Goal: Information Seeking & Learning: Learn about a topic

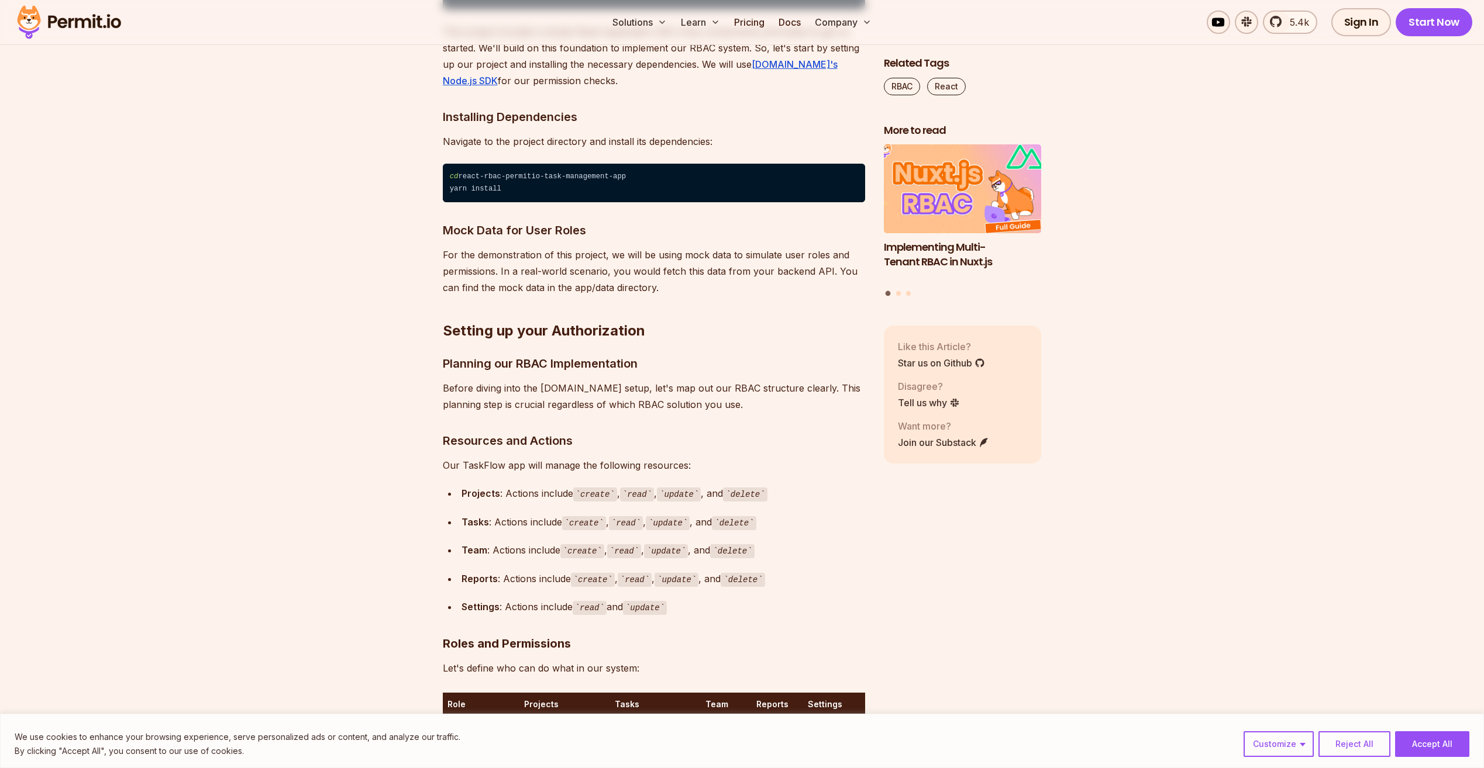
scroll to position [2865, 0]
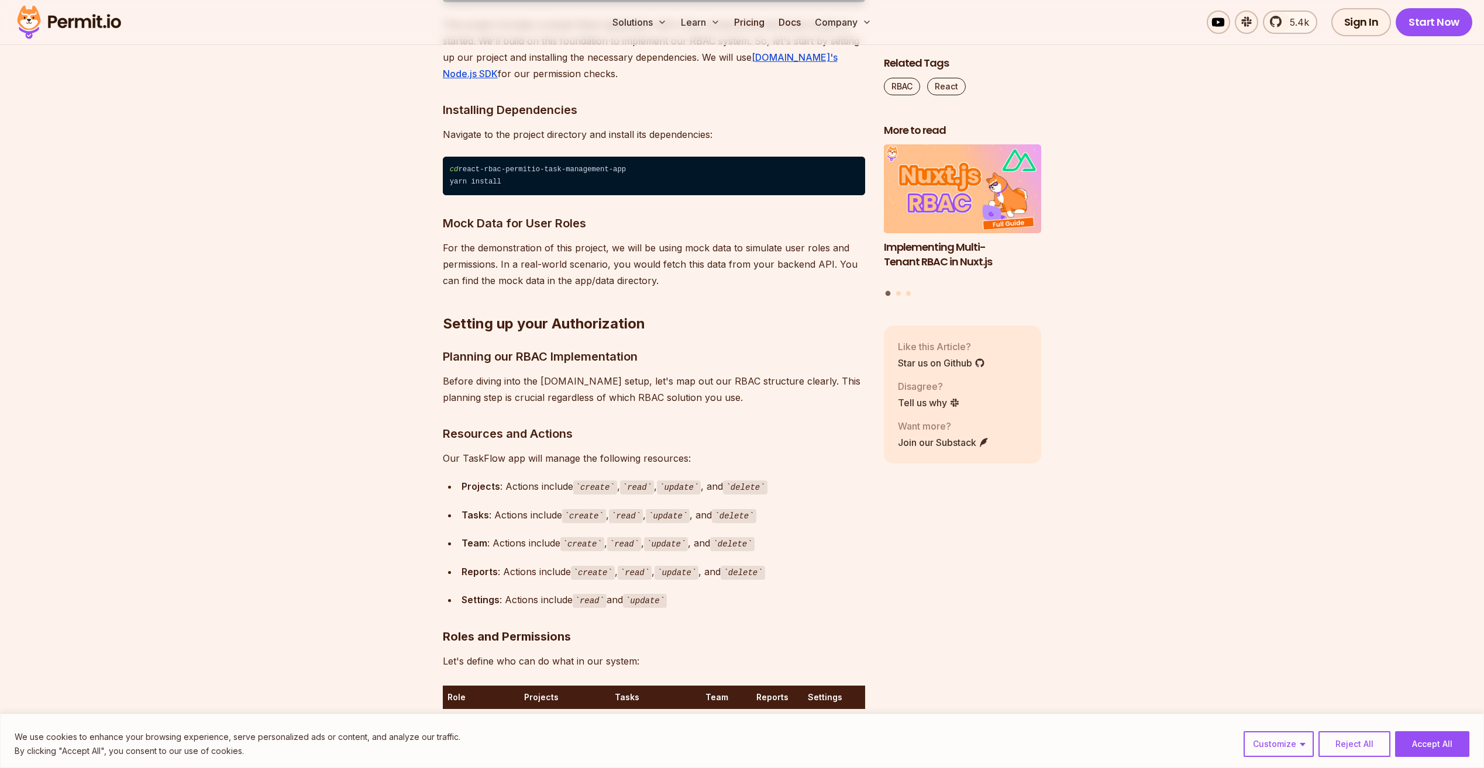
click at [901, 295] on div "Implementing Authentication and Authorization in Next.js Policy-Based Access Co…" at bounding box center [963, 221] width 158 height 153
click at [898, 295] on button "Go to slide 2" at bounding box center [898, 293] width 5 height 5
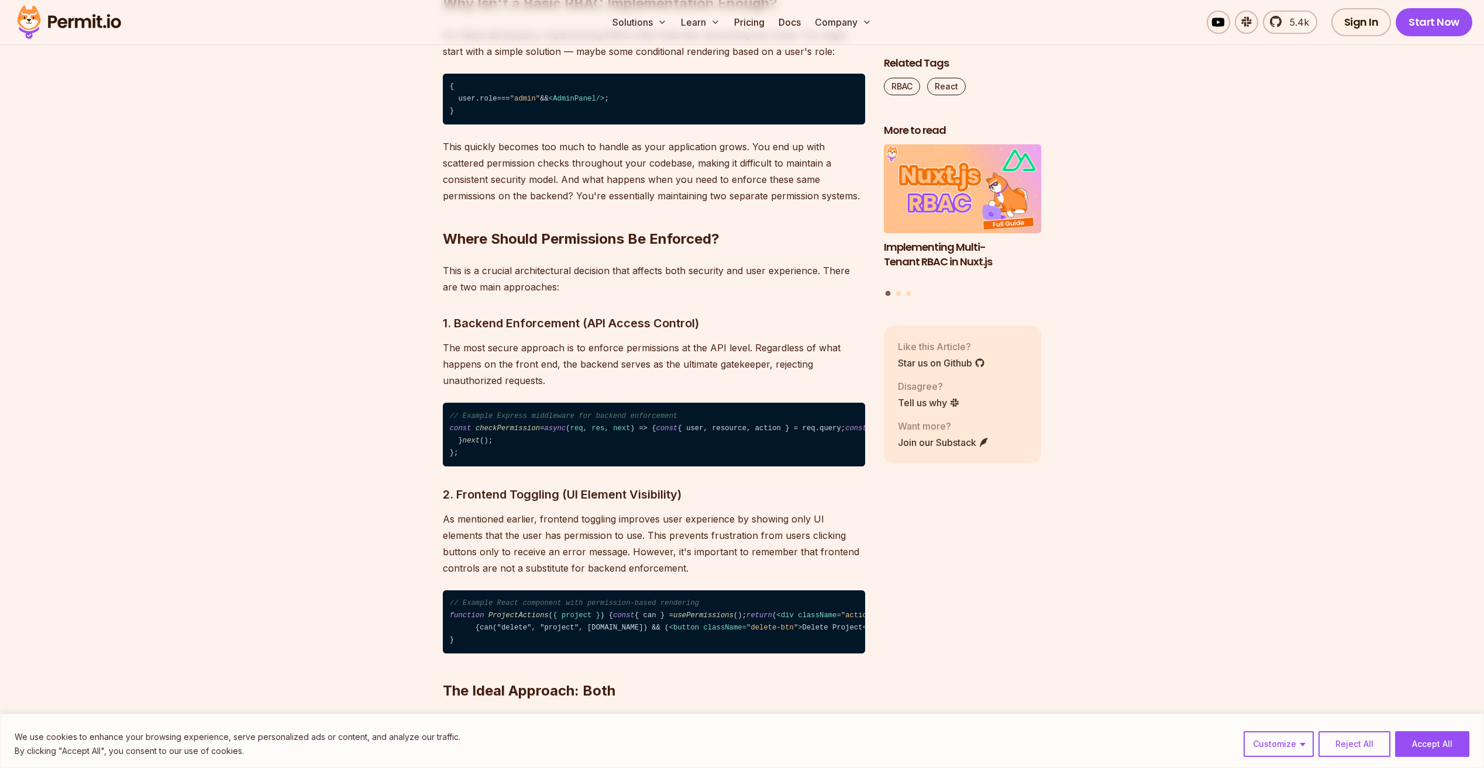
scroll to position [1228, 0]
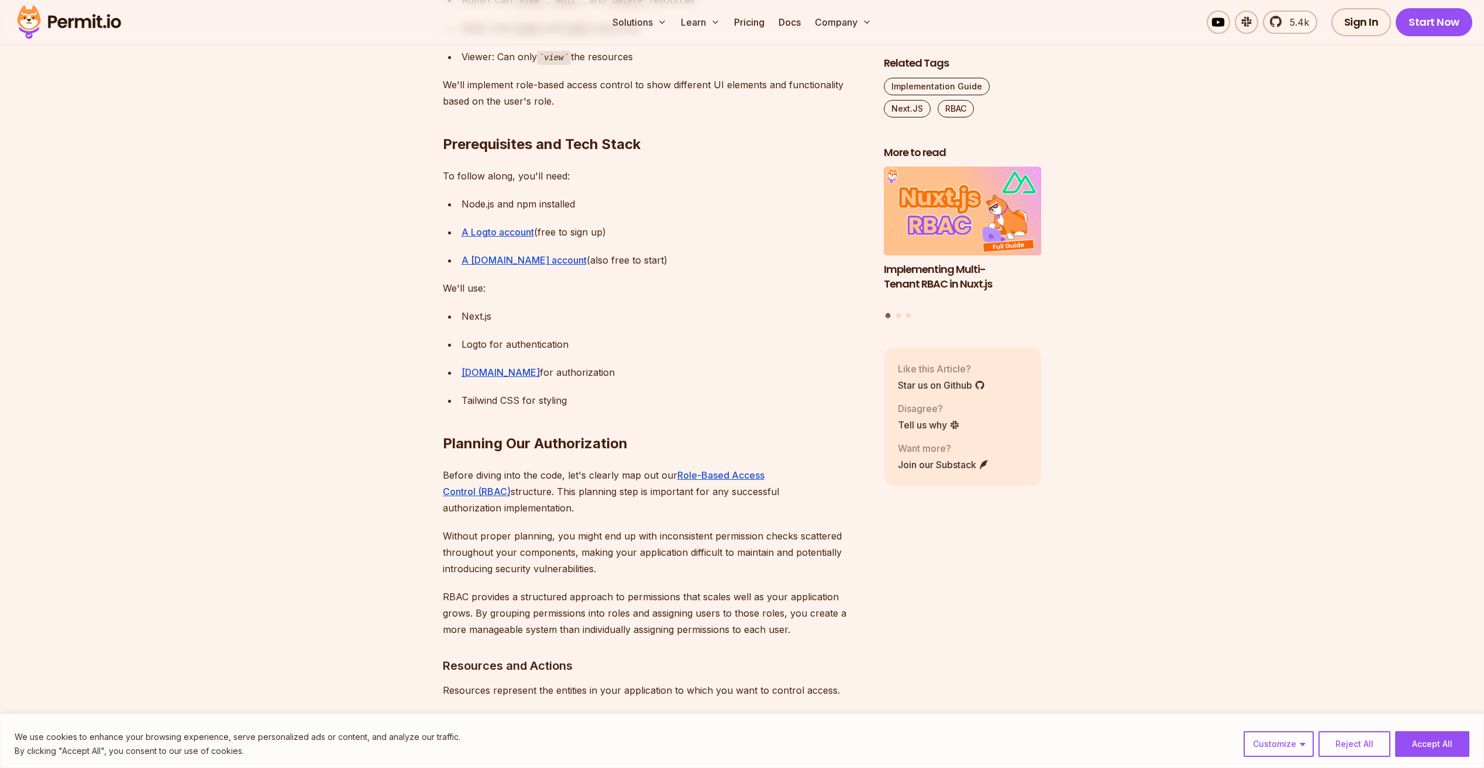
scroll to position [1170, 0]
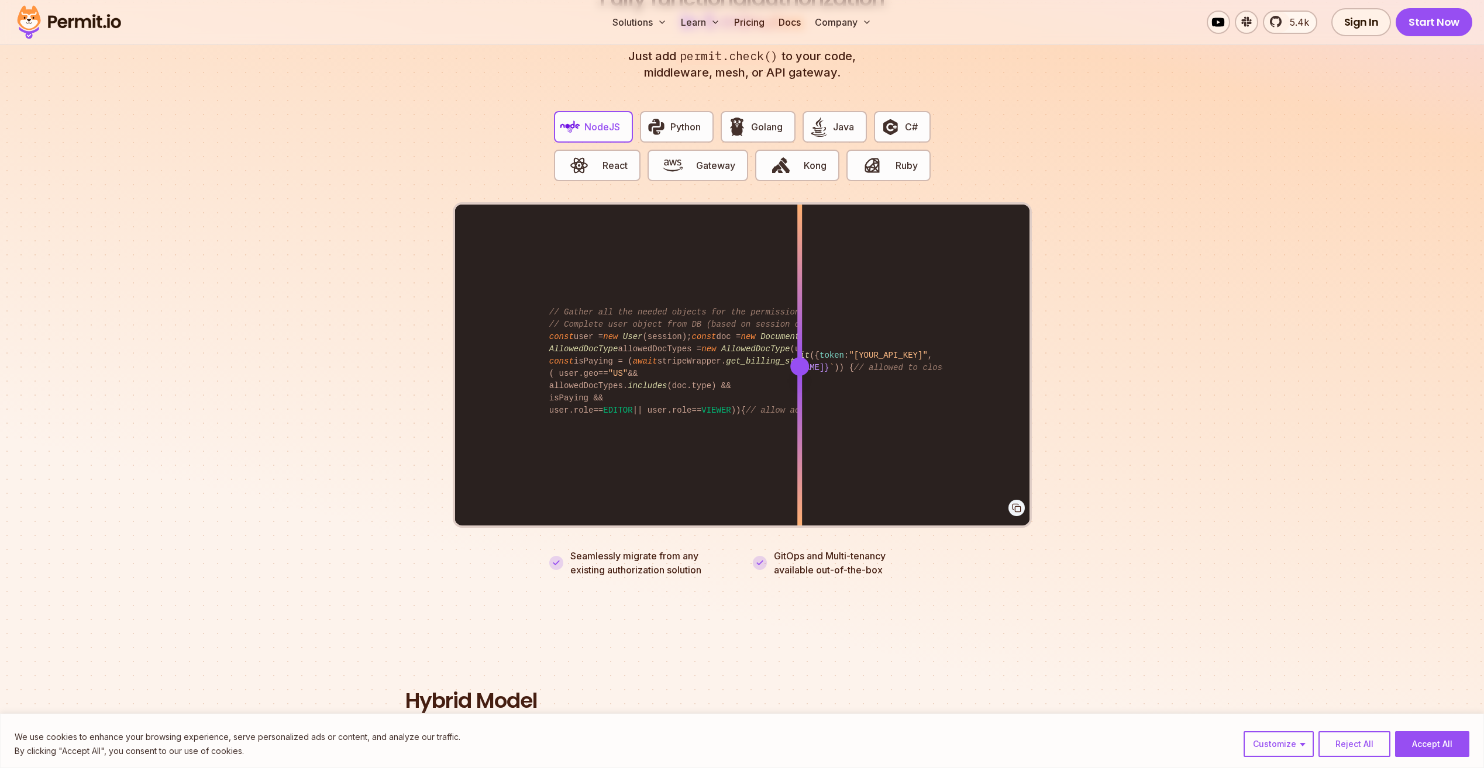
scroll to position [2164, 0]
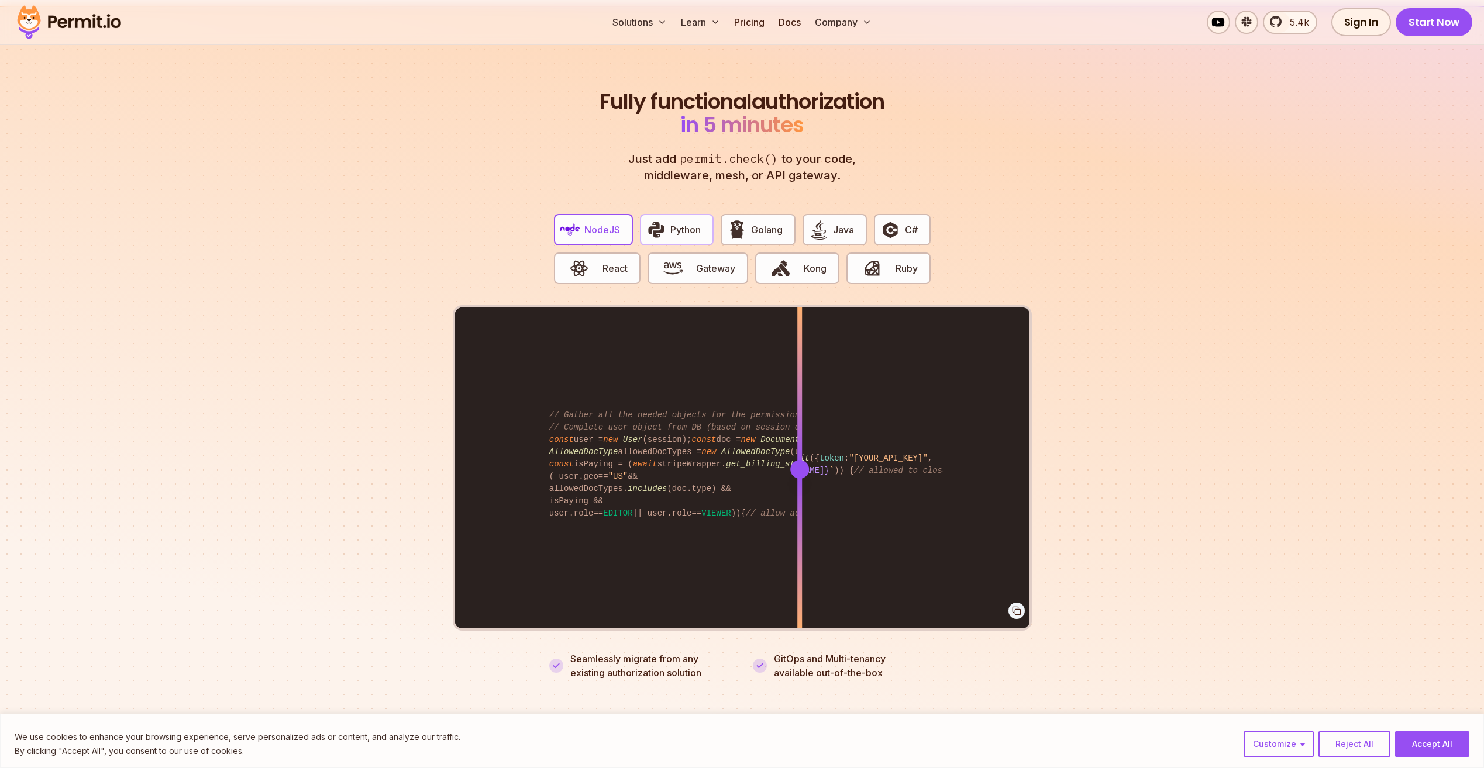
click at [677, 223] on span "Python" at bounding box center [685, 230] width 30 height 14
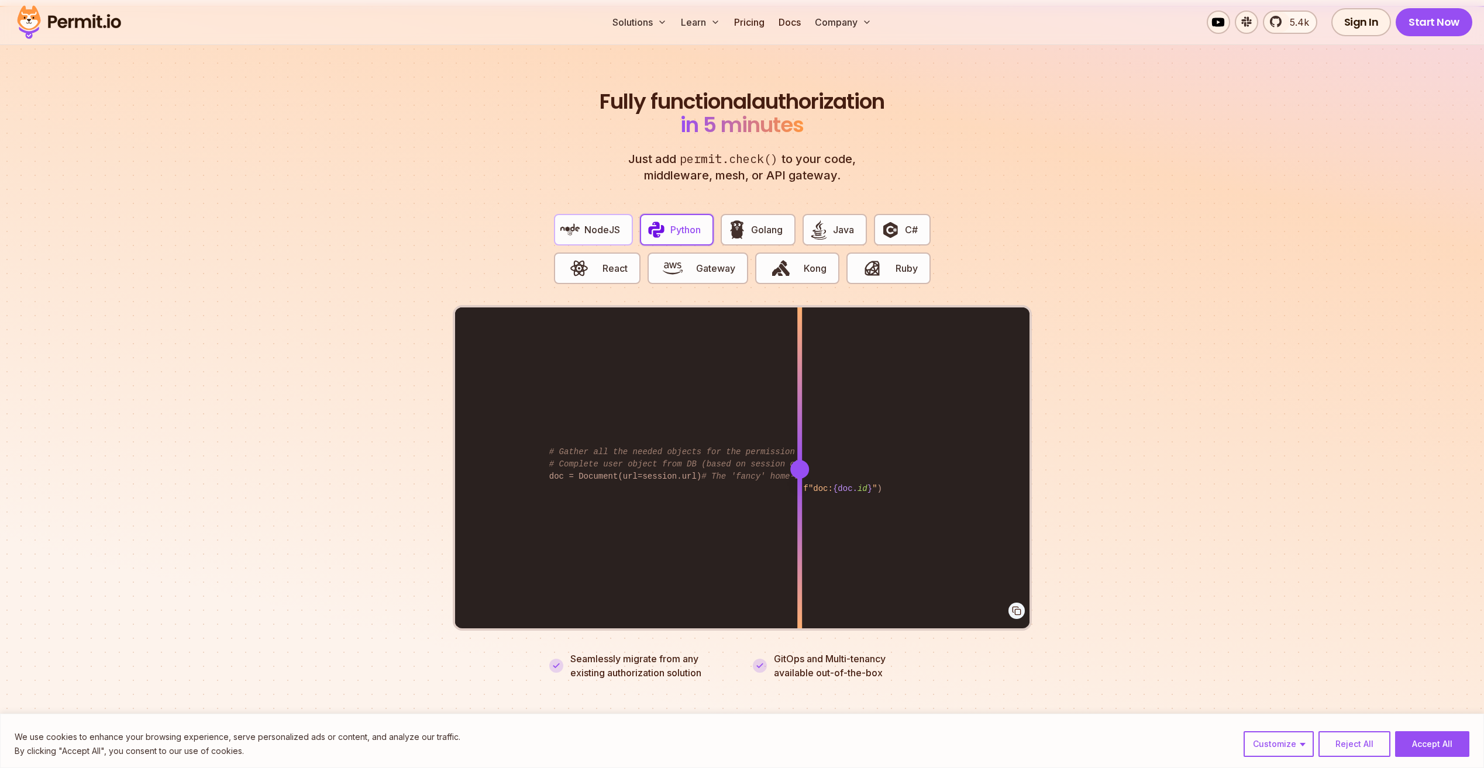
click at [588, 223] on span "NodeJS" at bounding box center [602, 230] width 36 height 14
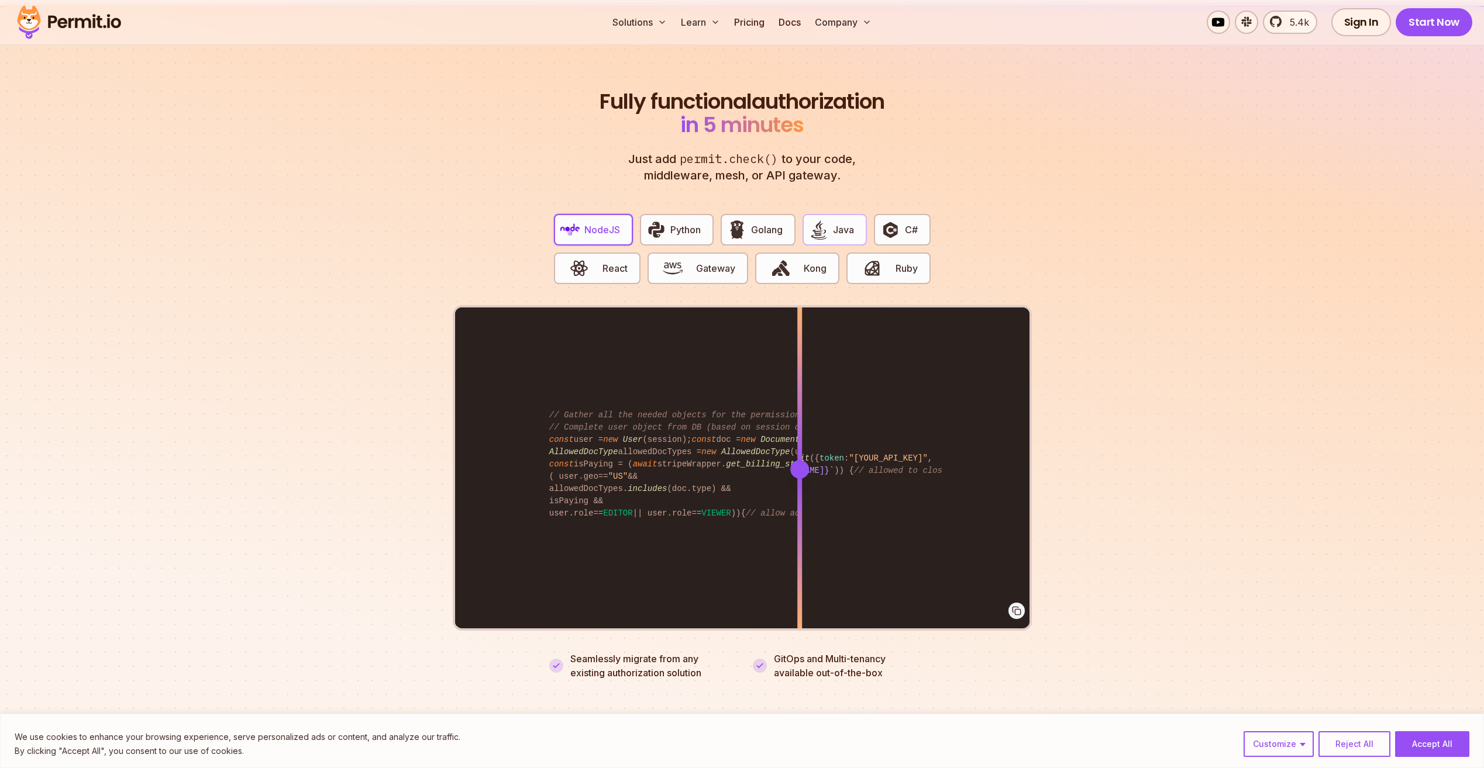
click at [817, 220] on img "button" at bounding box center [819, 230] width 20 height 20
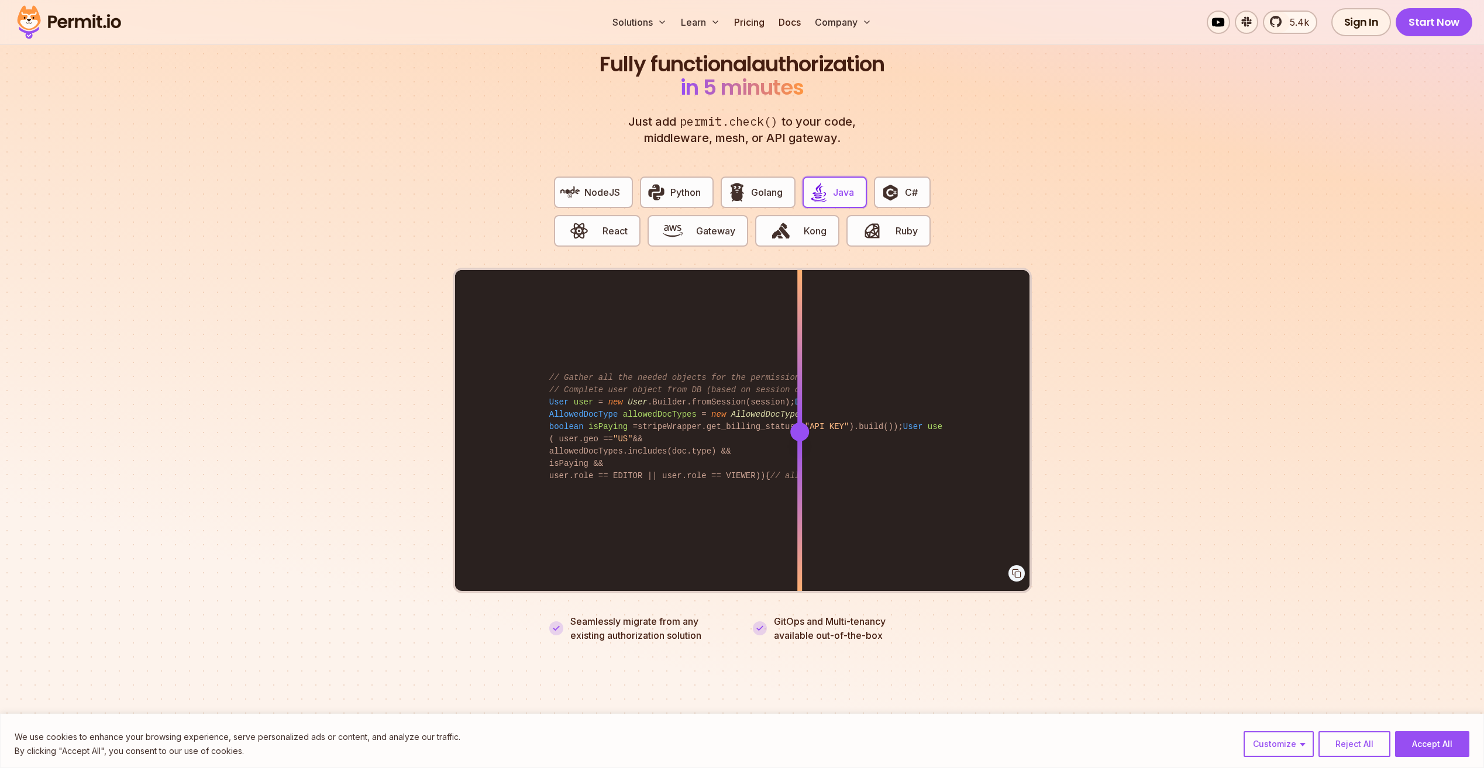
scroll to position [2222, 0]
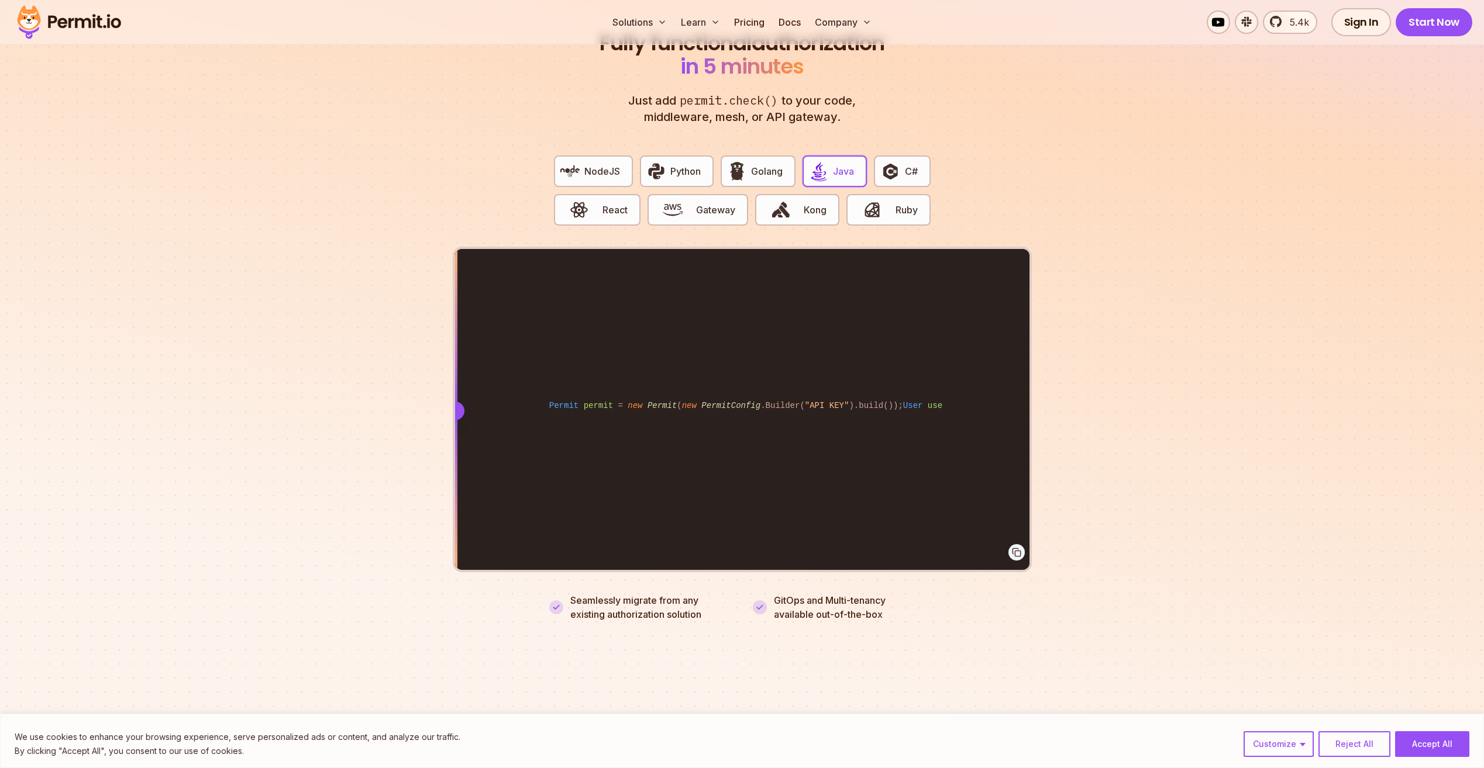
drag, startPoint x: 799, startPoint y: 395, endPoint x: 236, endPoint y: 406, distance: 563.2
click at [233, 409] on section "Fully functional authorization in 5 minutes Just add permit.check() to your cod…" at bounding box center [742, 312] width 1484 height 730
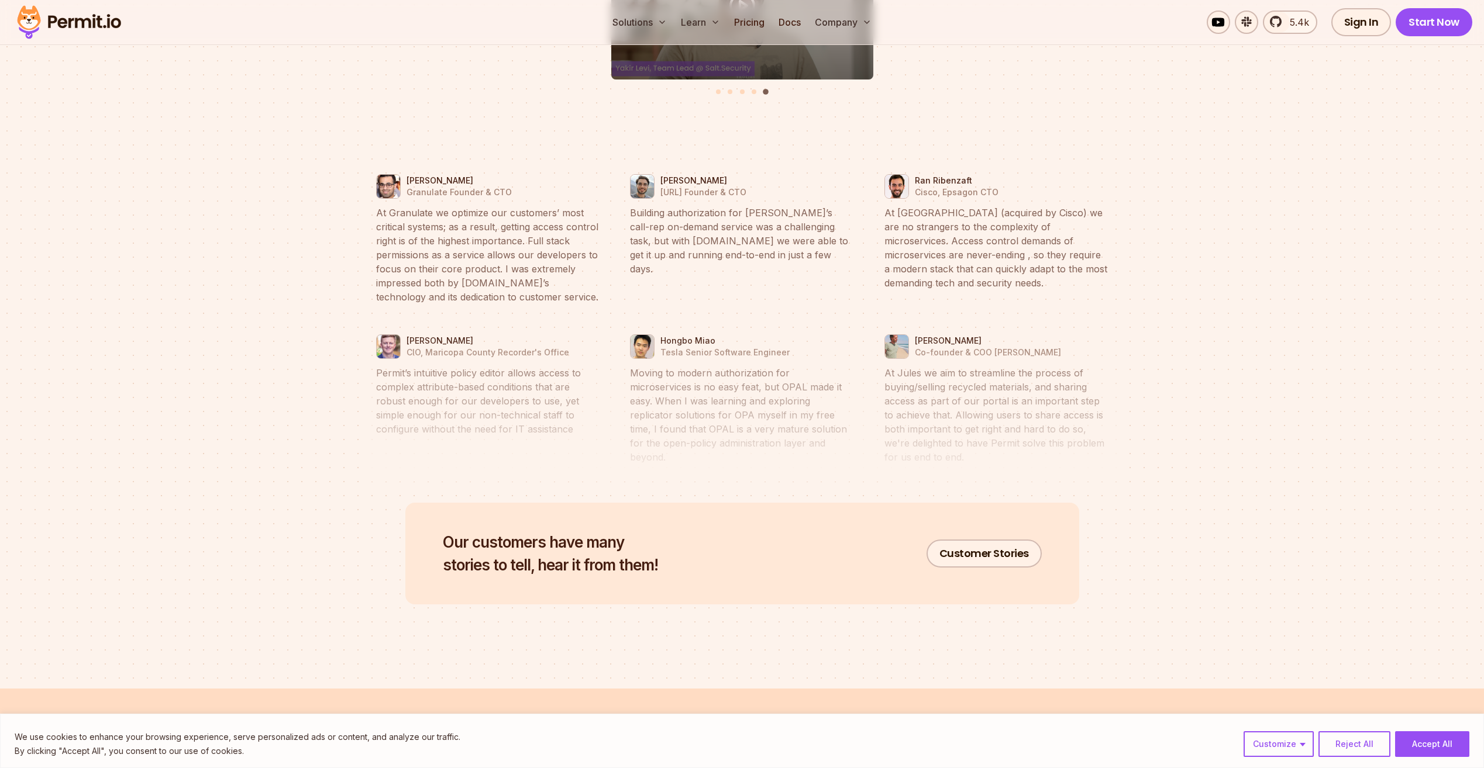
scroll to position [6025, 0]
